Goal: Task Accomplishment & Management: Use online tool/utility

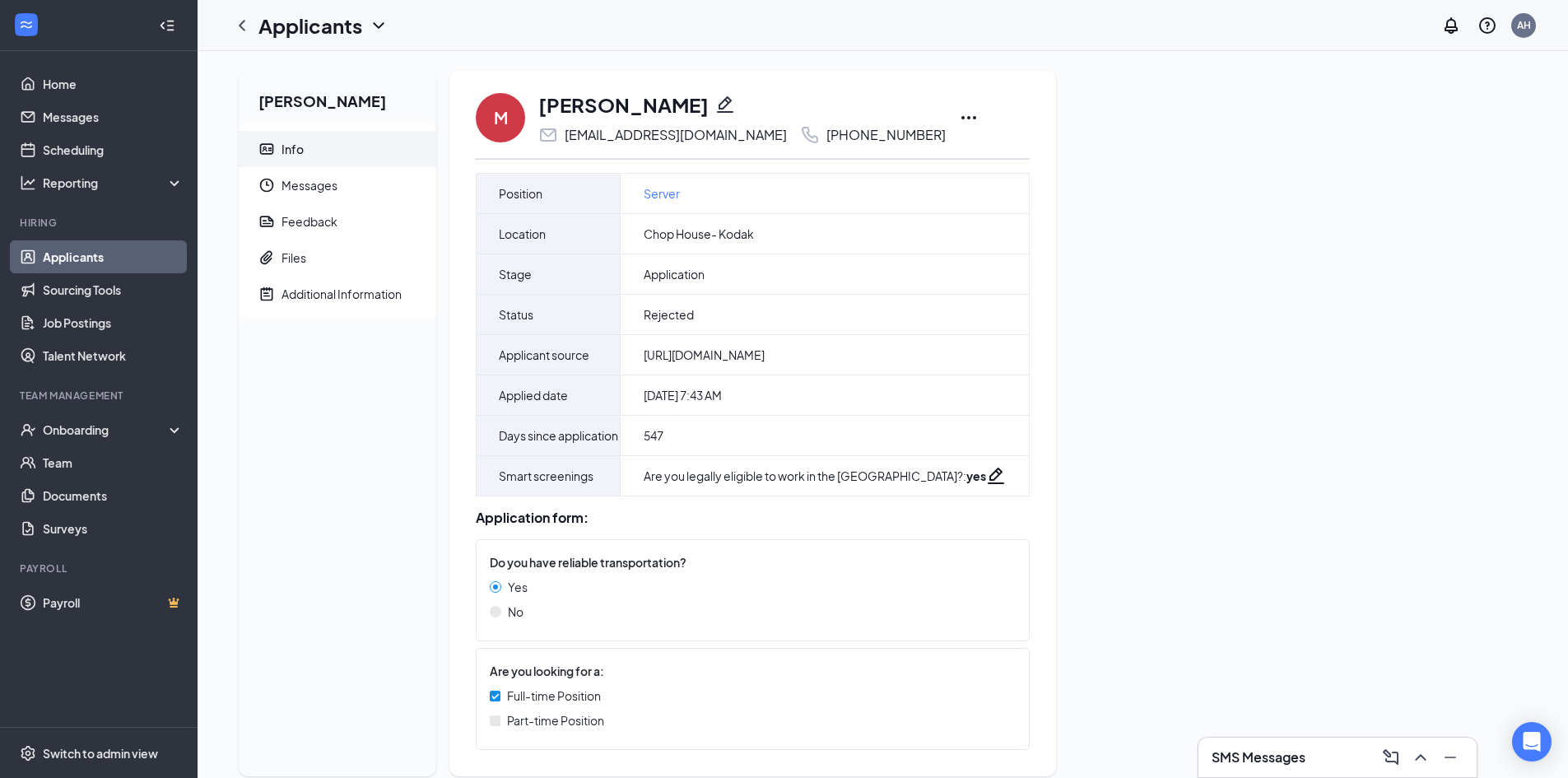
click at [107, 261] on link "Applicants" at bounding box center [113, 256] width 140 height 33
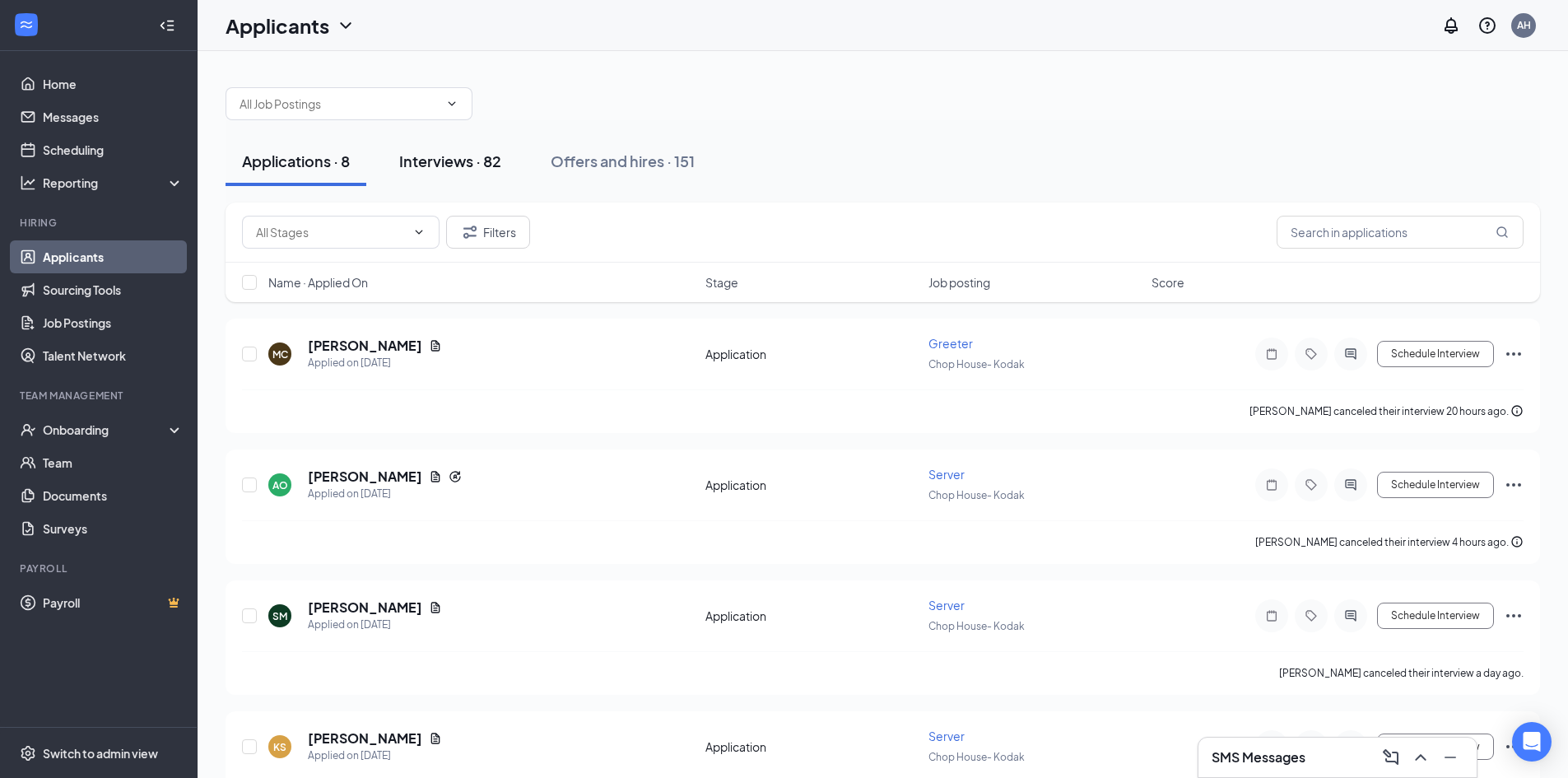
click at [454, 160] on div "Interviews · 82" at bounding box center [450, 160] width 102 height 21
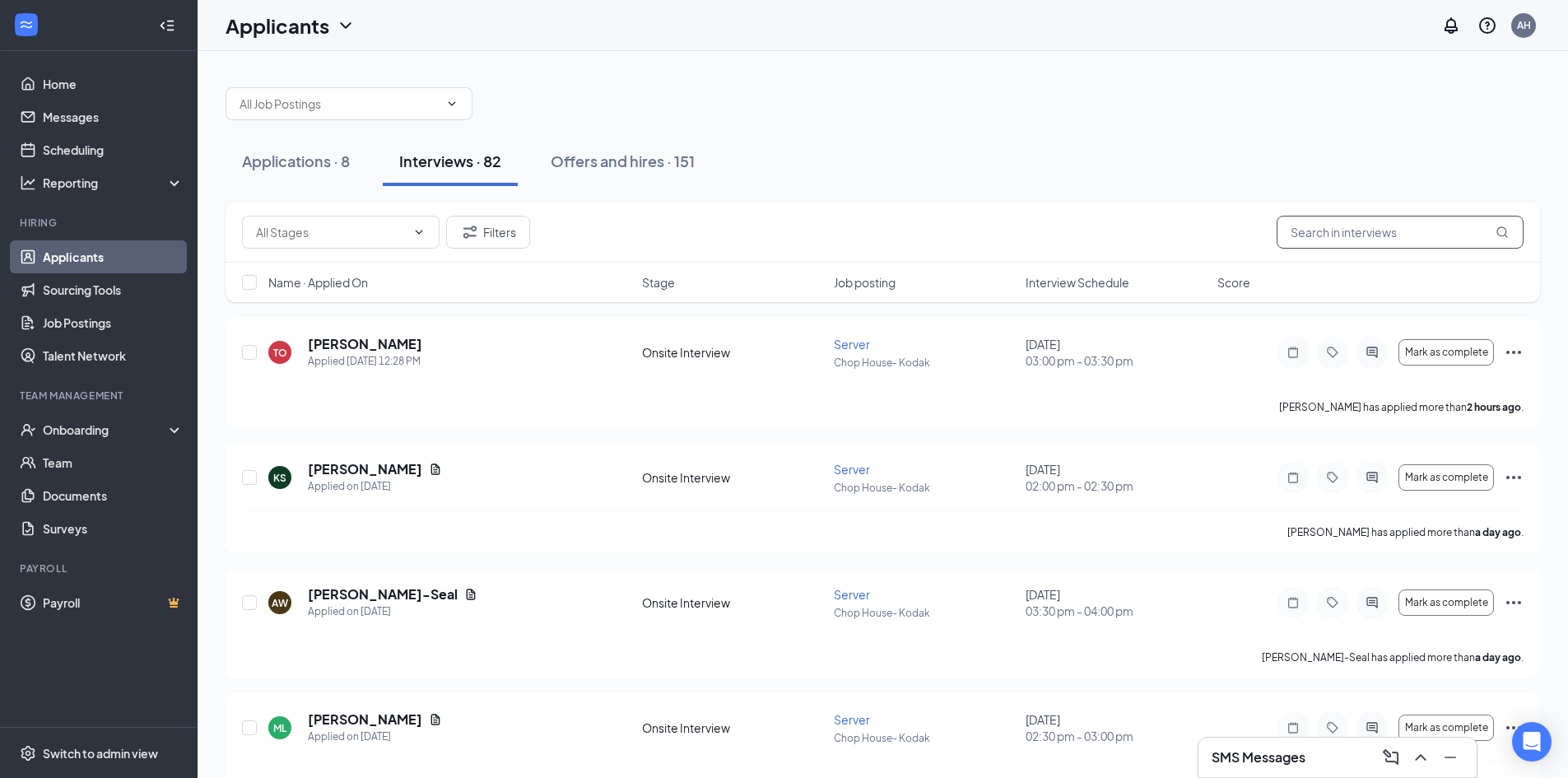
click at [1367, 239] on input "text" at bounding box center [1400, 231] width 247 height 33
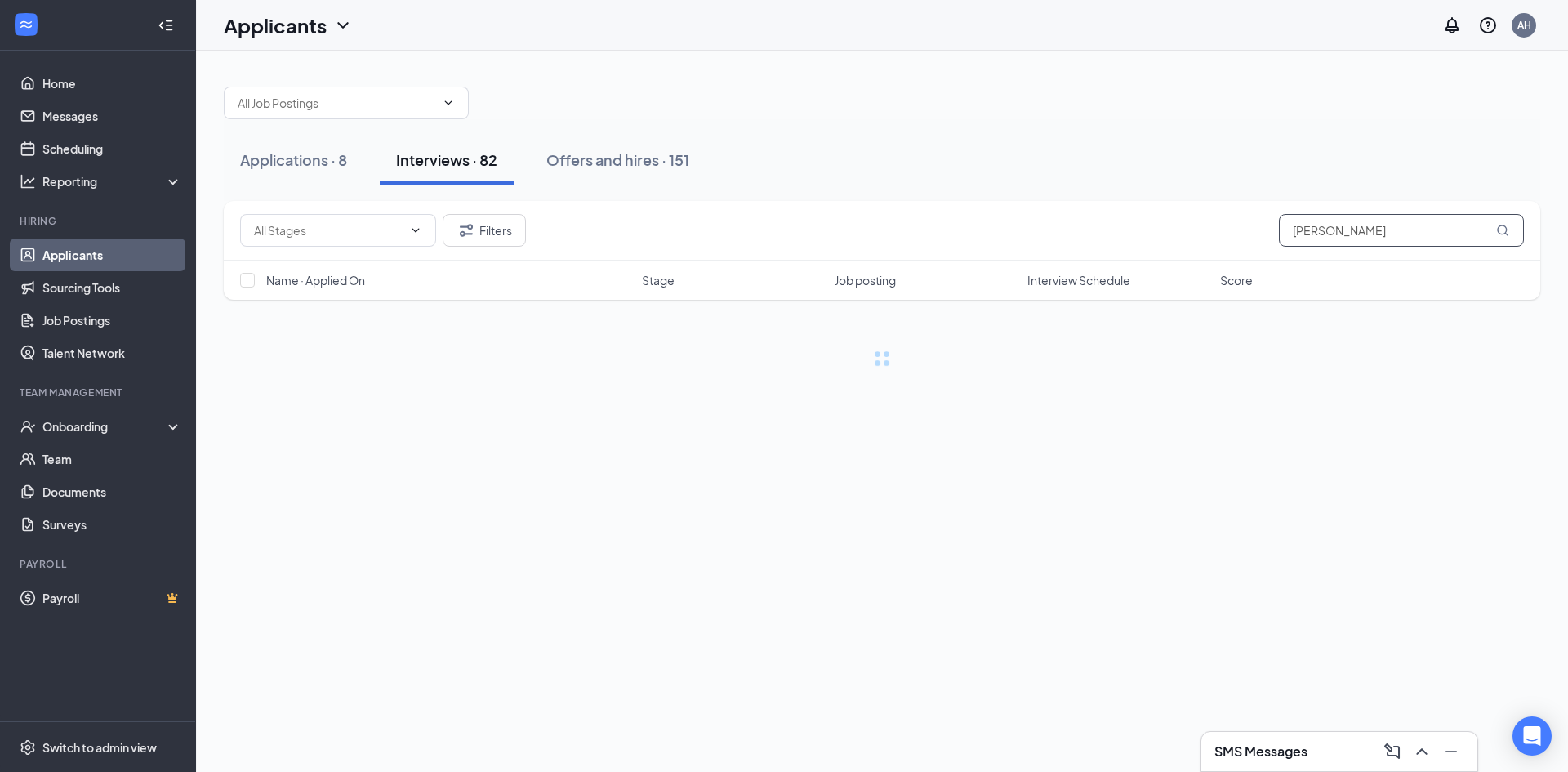
type input "[PERSON_NAME]"
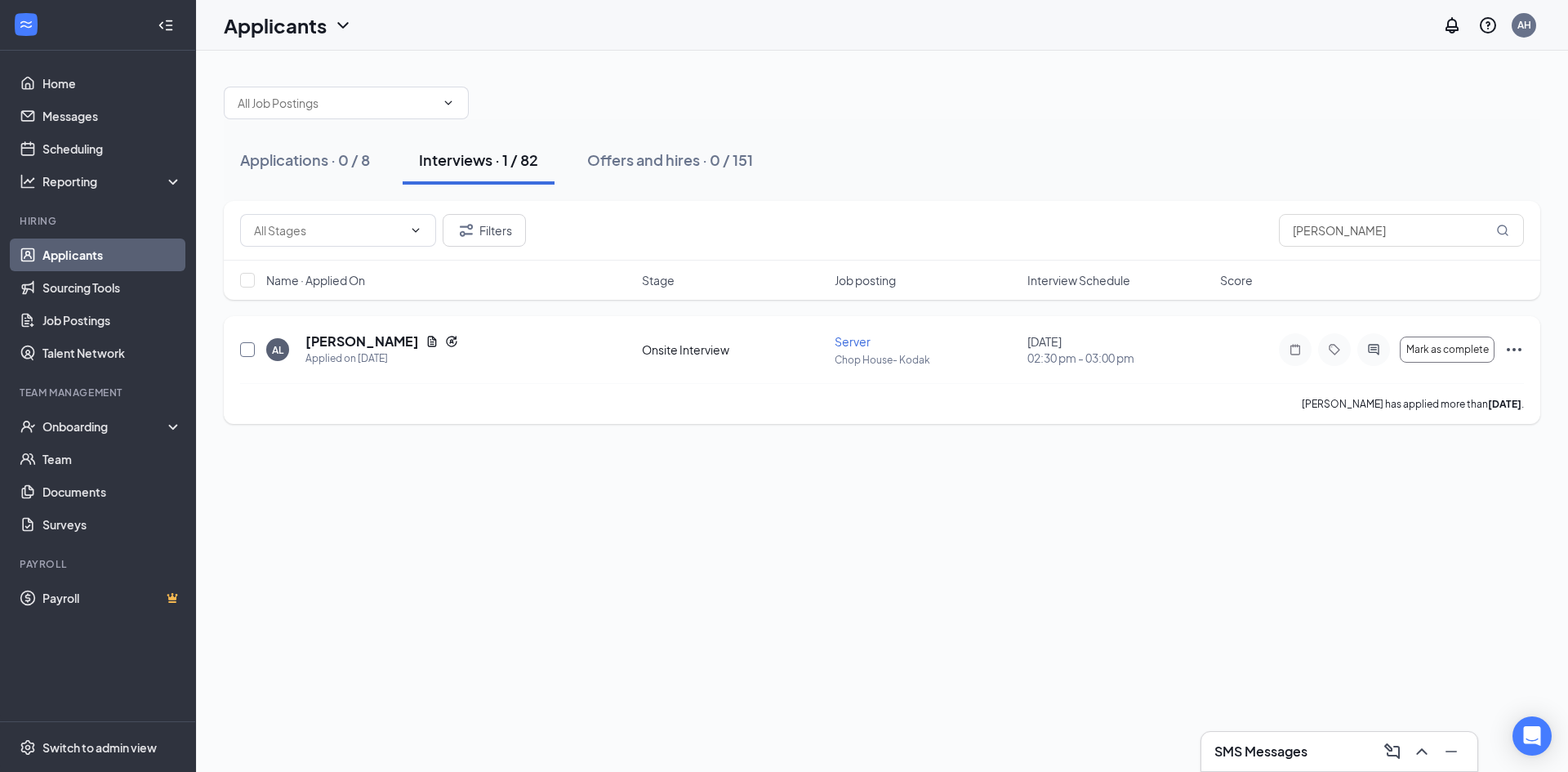
drag, startPoint x: 242, startPoint y: 345, endPoint x: 253, endPoint y: 343, distance: 11.2
click at [242, 346] on input "checkbox" at bounding box center [247, 349] width 15 height 15
checkbox input "true"
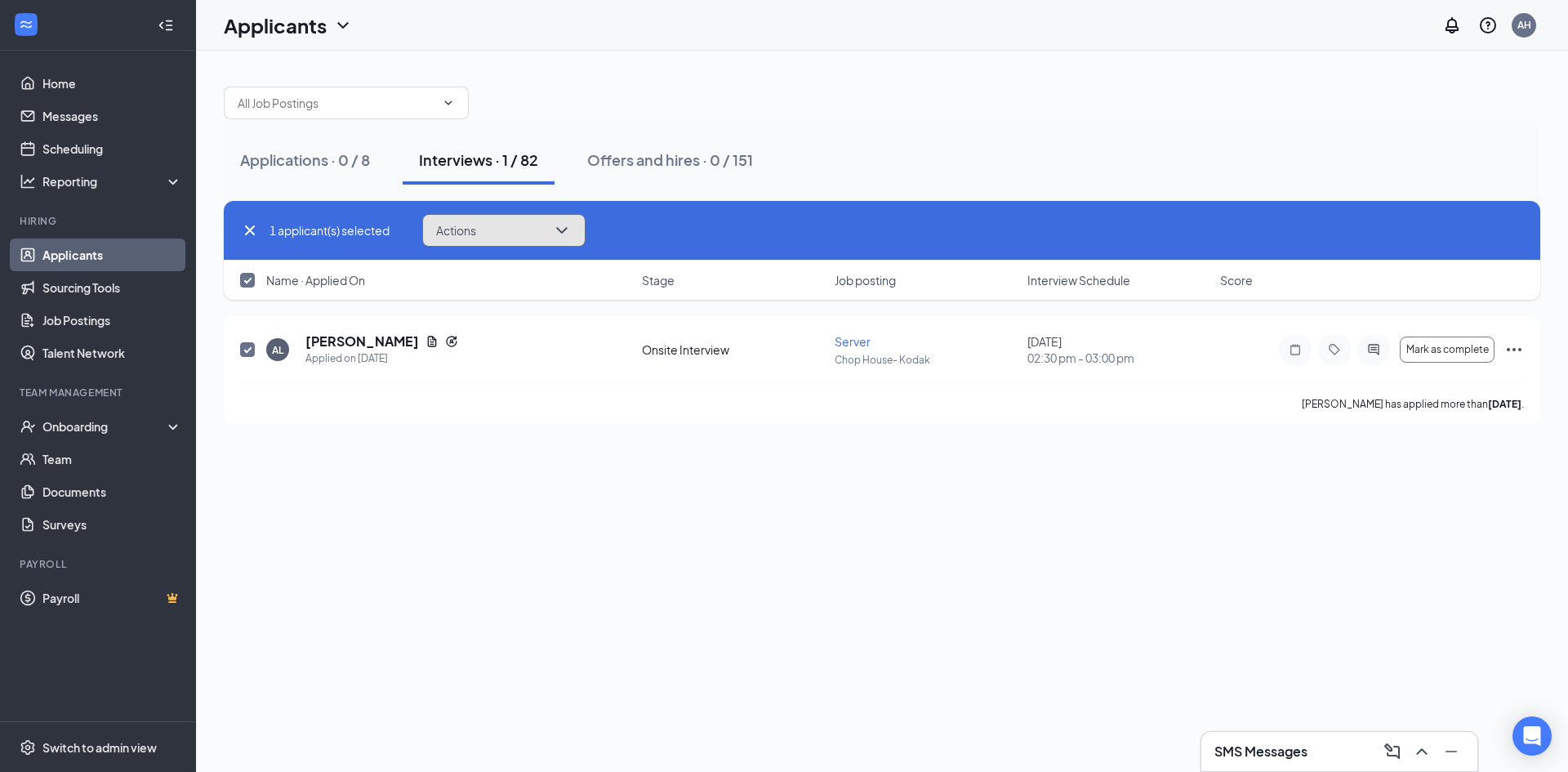
click at [559, 233] on icon "ChevronDown" at bounding box center [562, 231] width 20 height 20
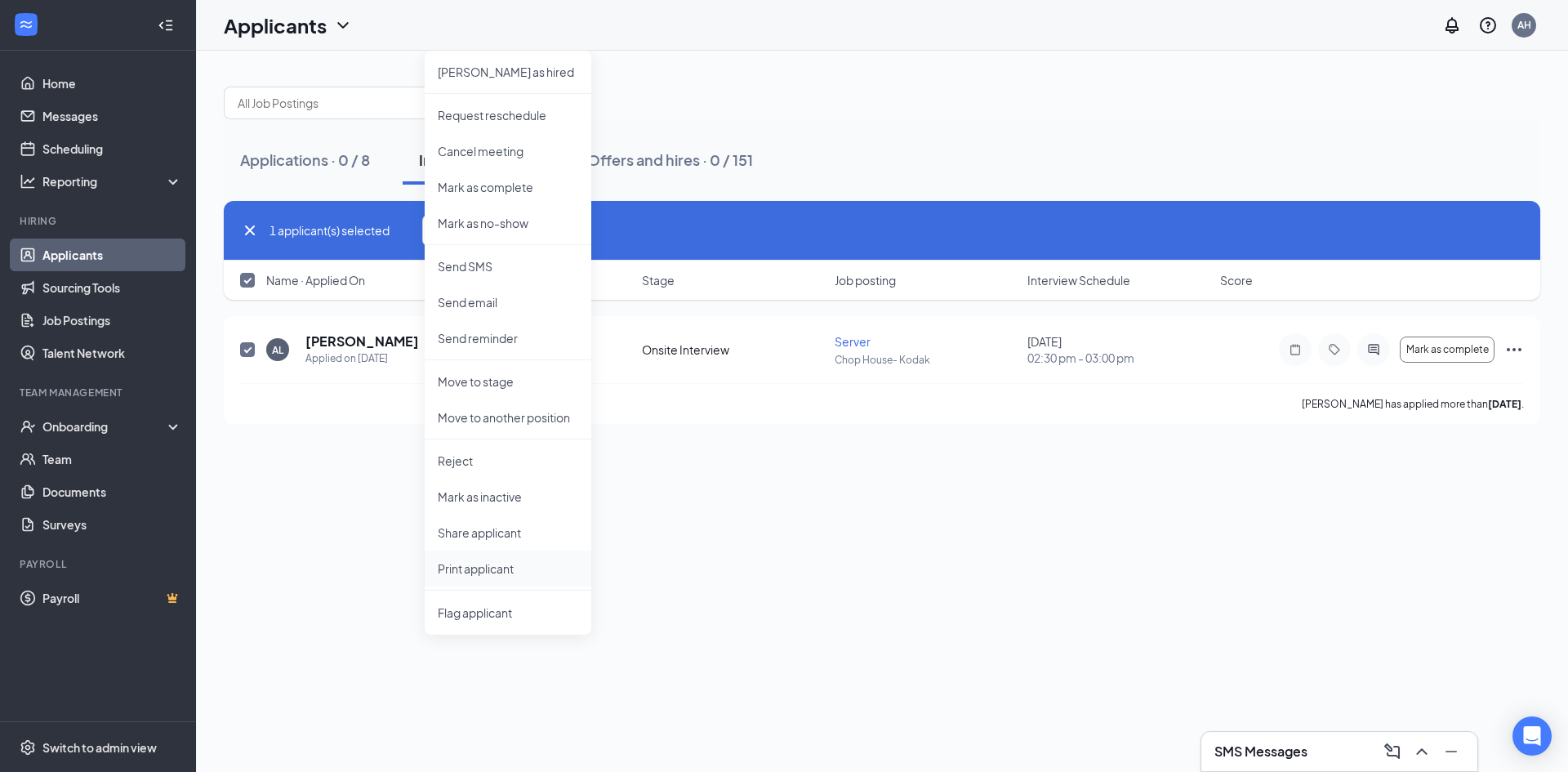
click at [473, 568] on p "Print applicant" at bounding box center [508, 568] width 140 height 17
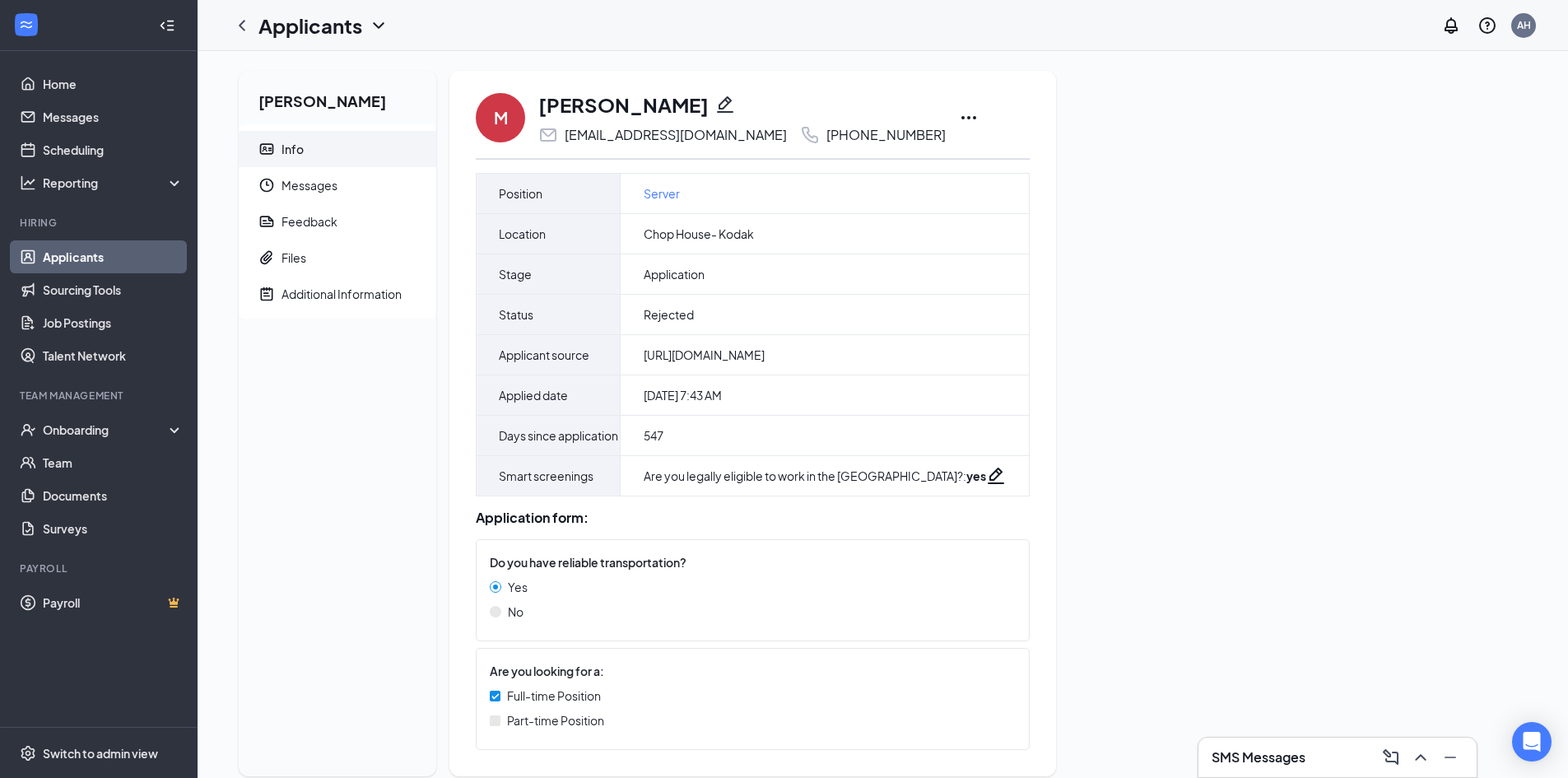
click at [96, 264] on link "Applicants" at bounding box center [113, 256] width 140 height 33
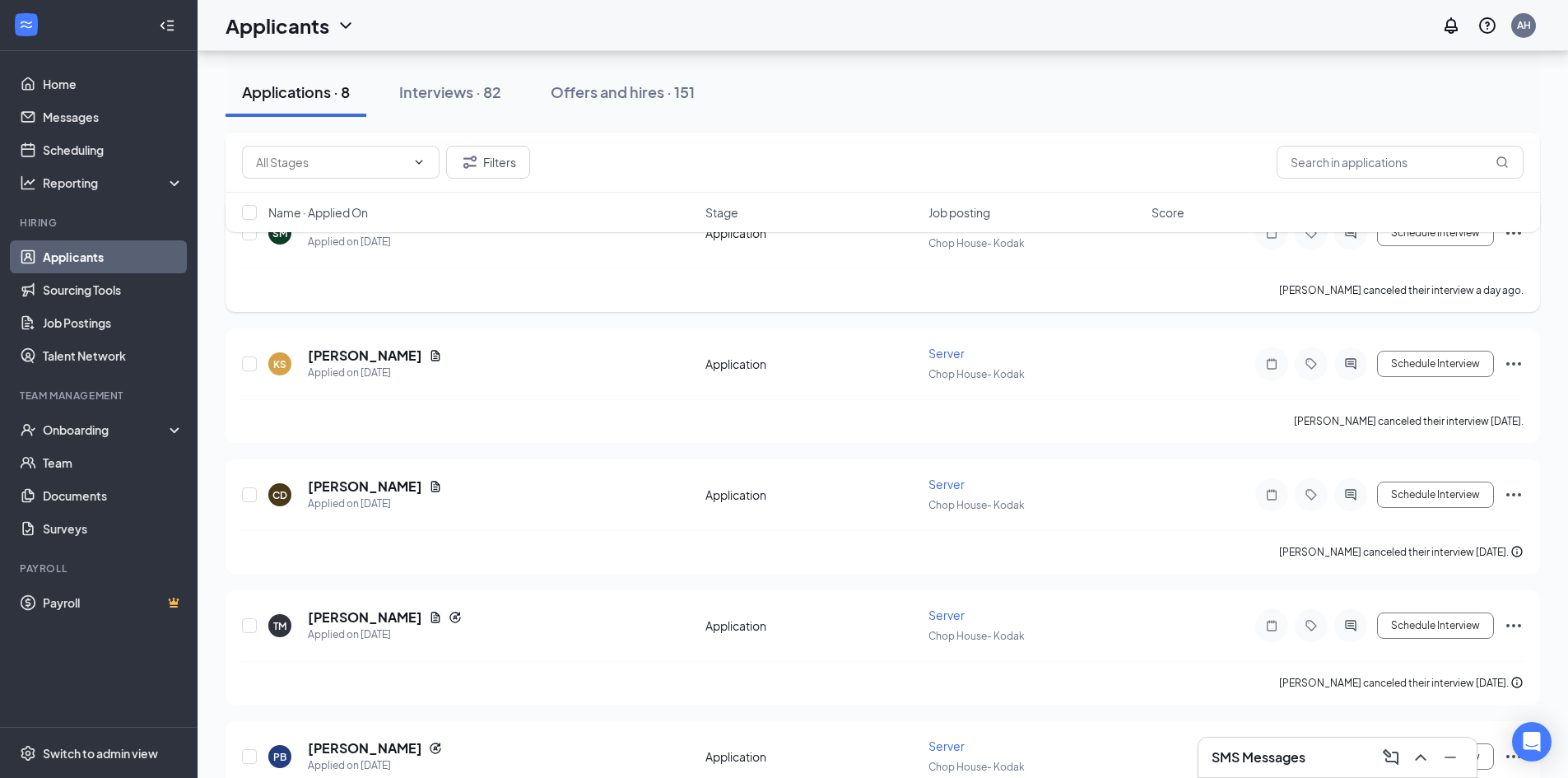
scroll to position [412, 0]
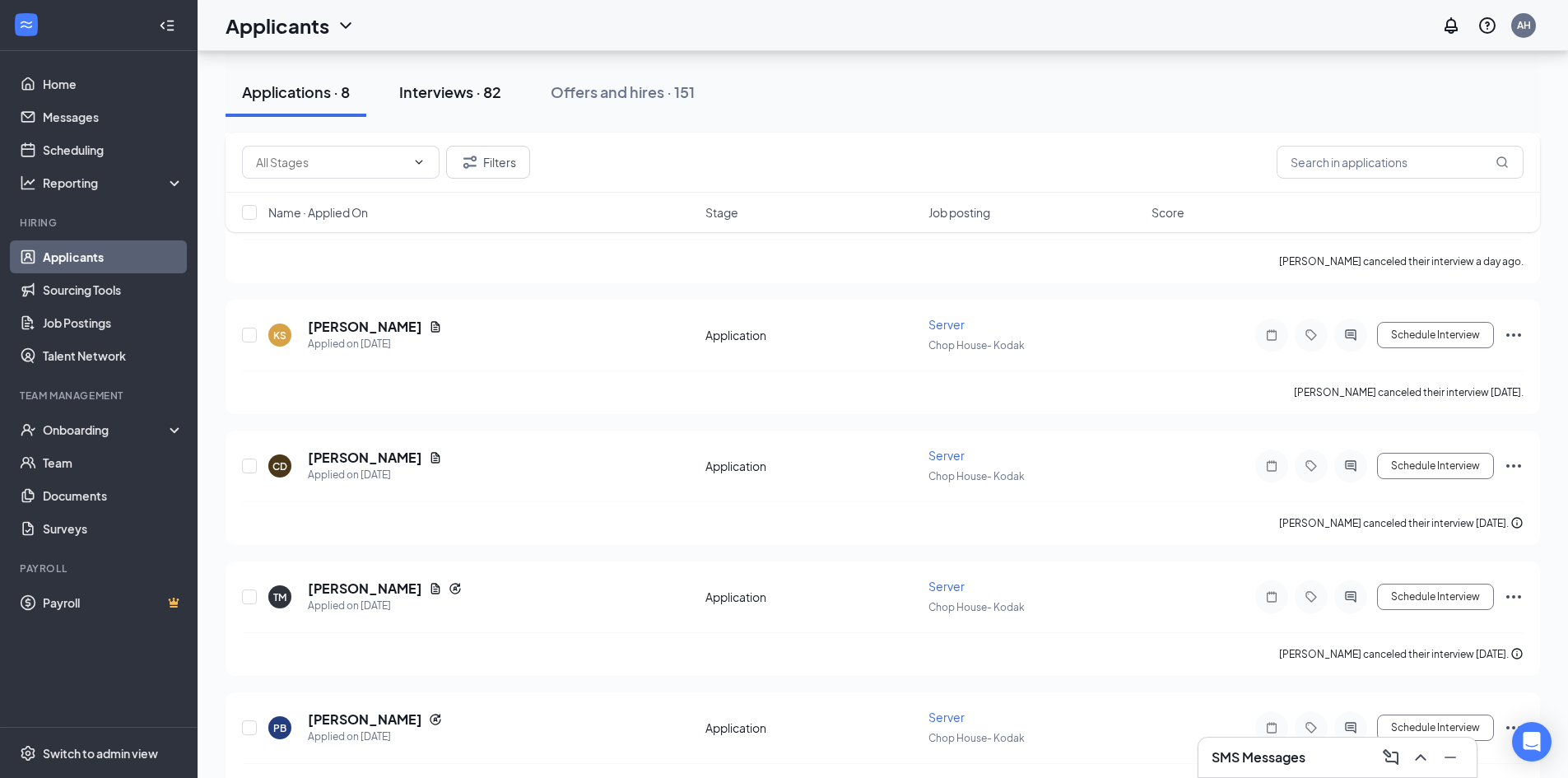
click at [471, 96] on div "Interviews · 82" at bounding box center [450, 91] width 102 height 21
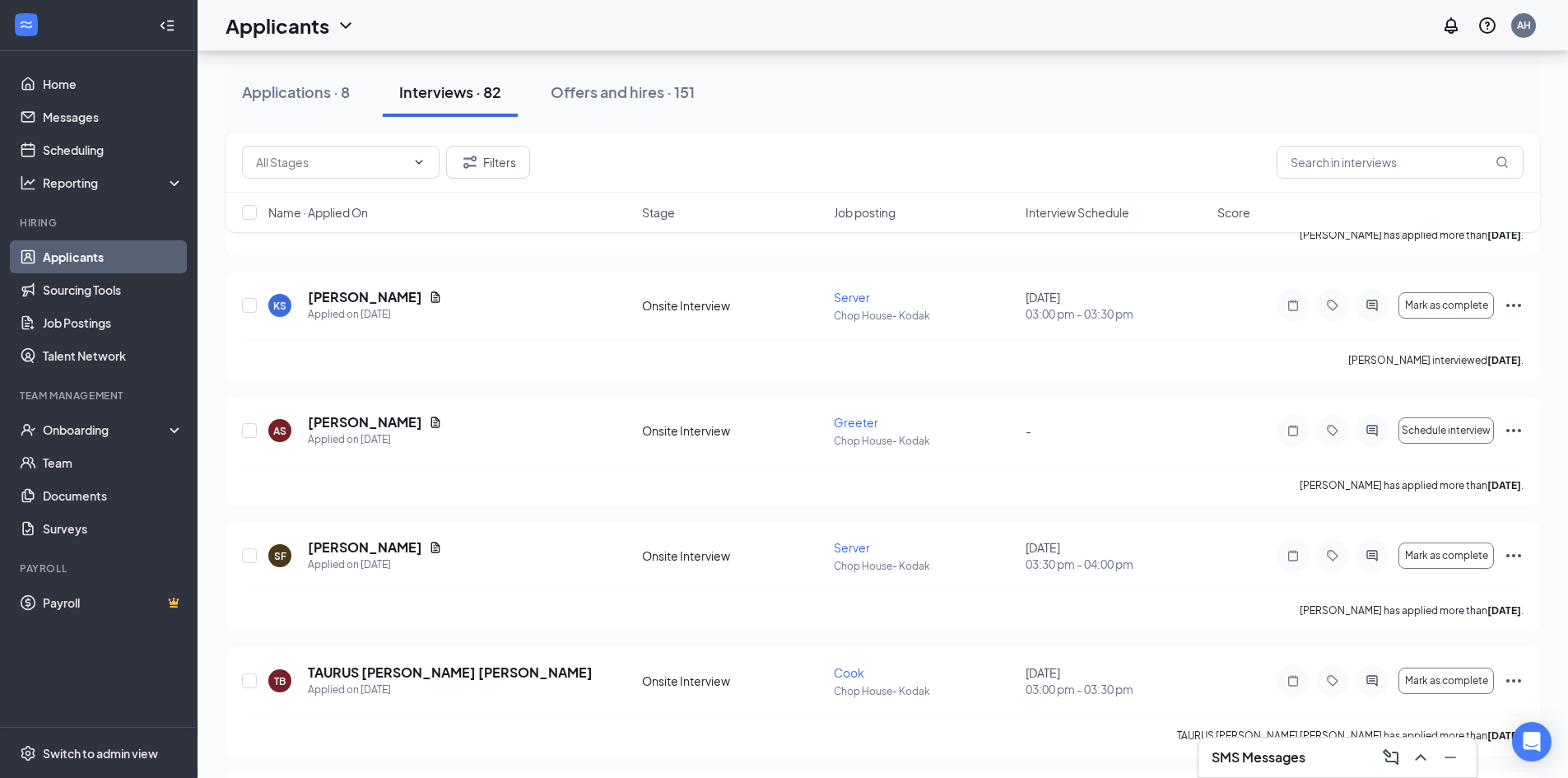
scroll to position [3788, 0]
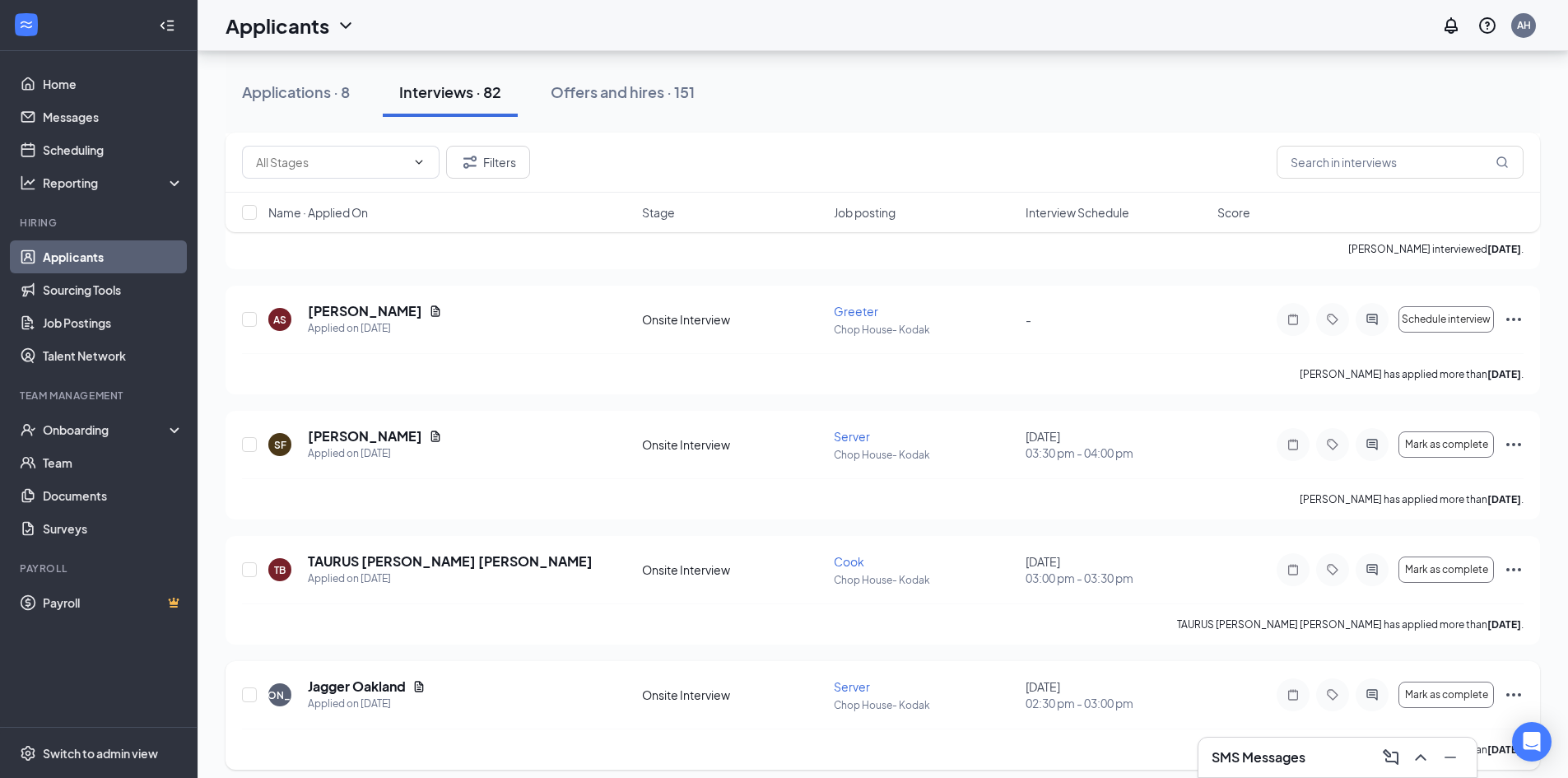
click at [257, 693] on div at bounding box center [250, 695] width 17 height 35
click at [254, 694] on input "checkbox" at bounding box center [249, 695] width 15 height 15
checkbox input "true"
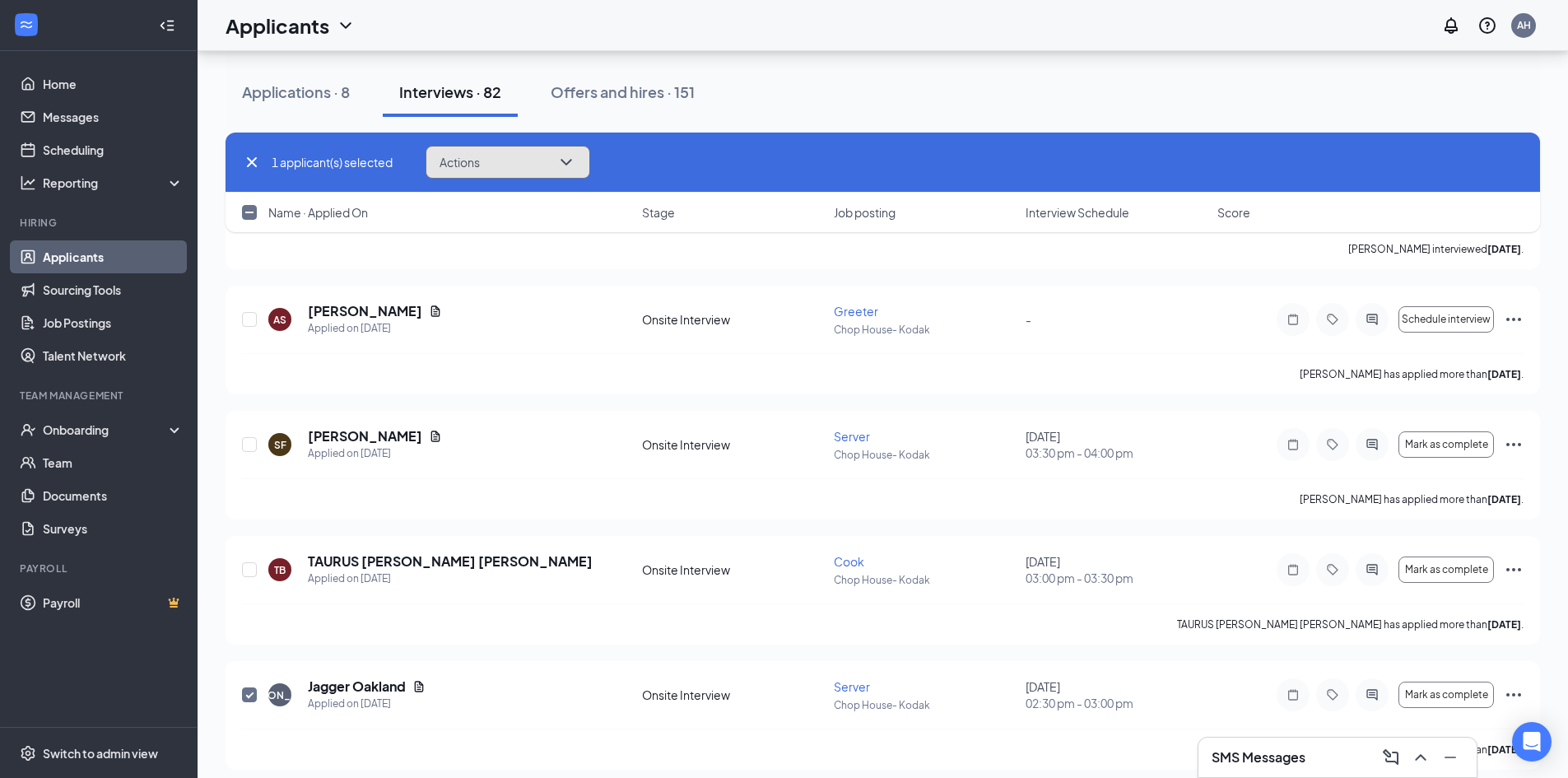
click at [572, 167] on icon "ChevronDown" at bounding box center [566, 162] width 20 height 20
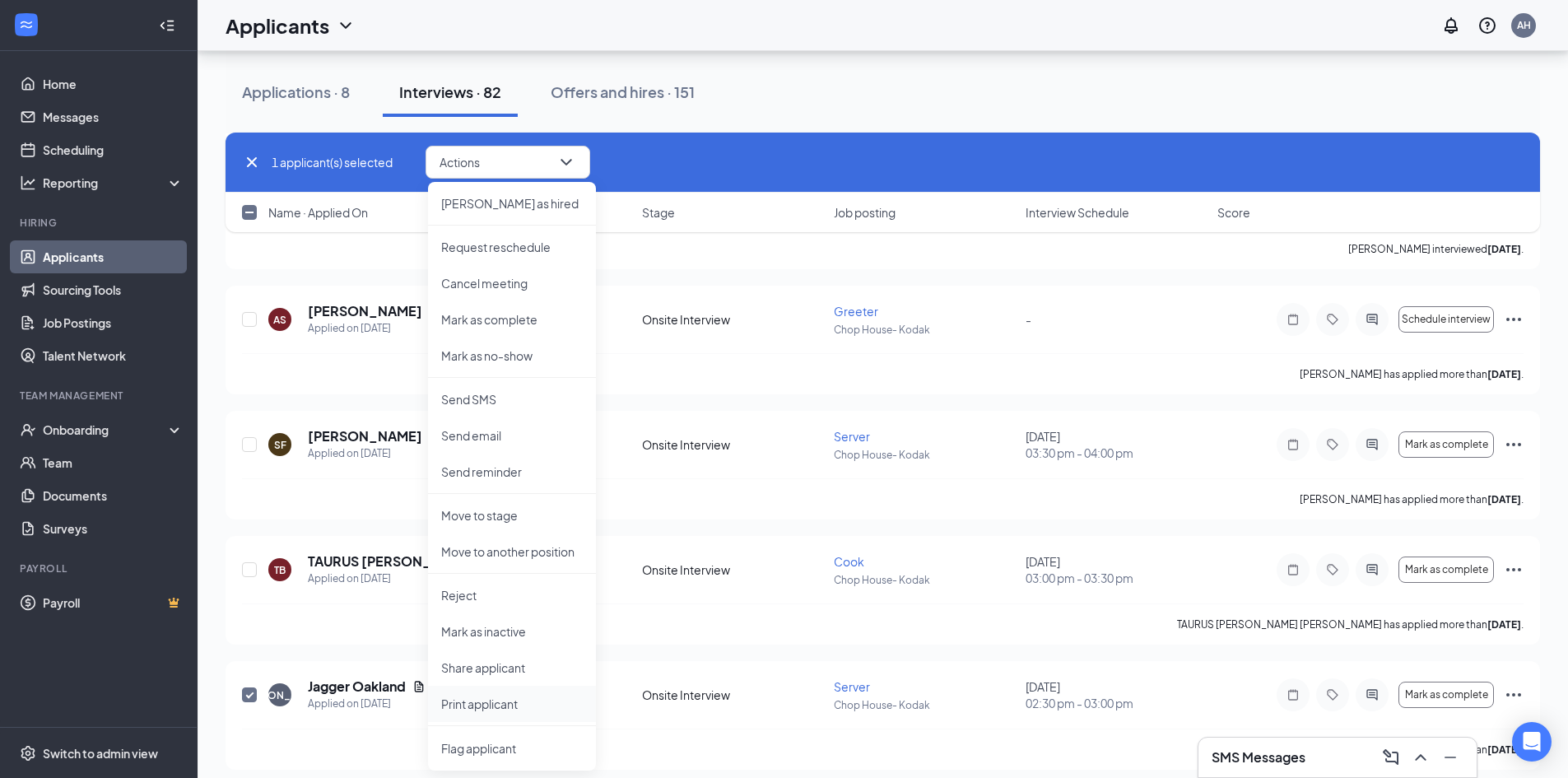
click at [485, 703] on p "Print applicant" at bounding box center [512, 704] width 141 height 17
